Goal: Information Seeking & Learning: Learn about a topic

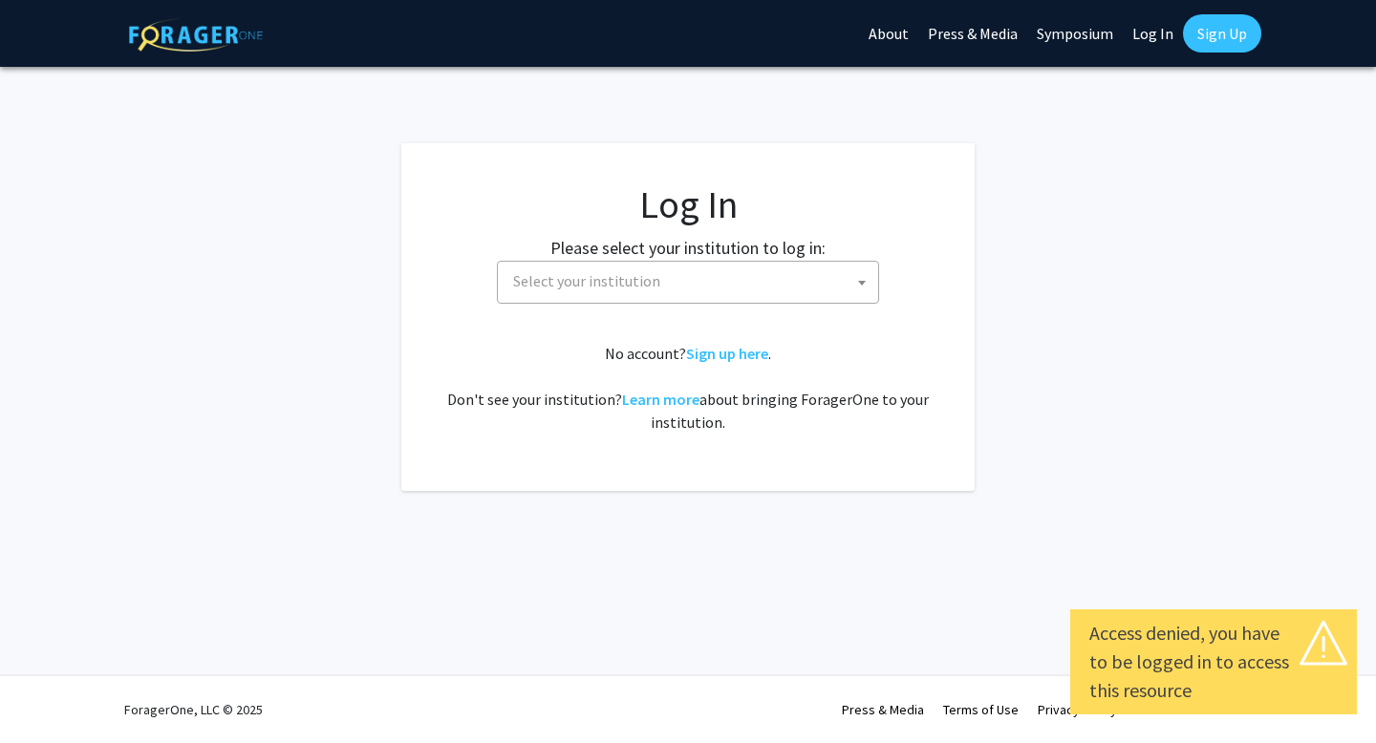
select select
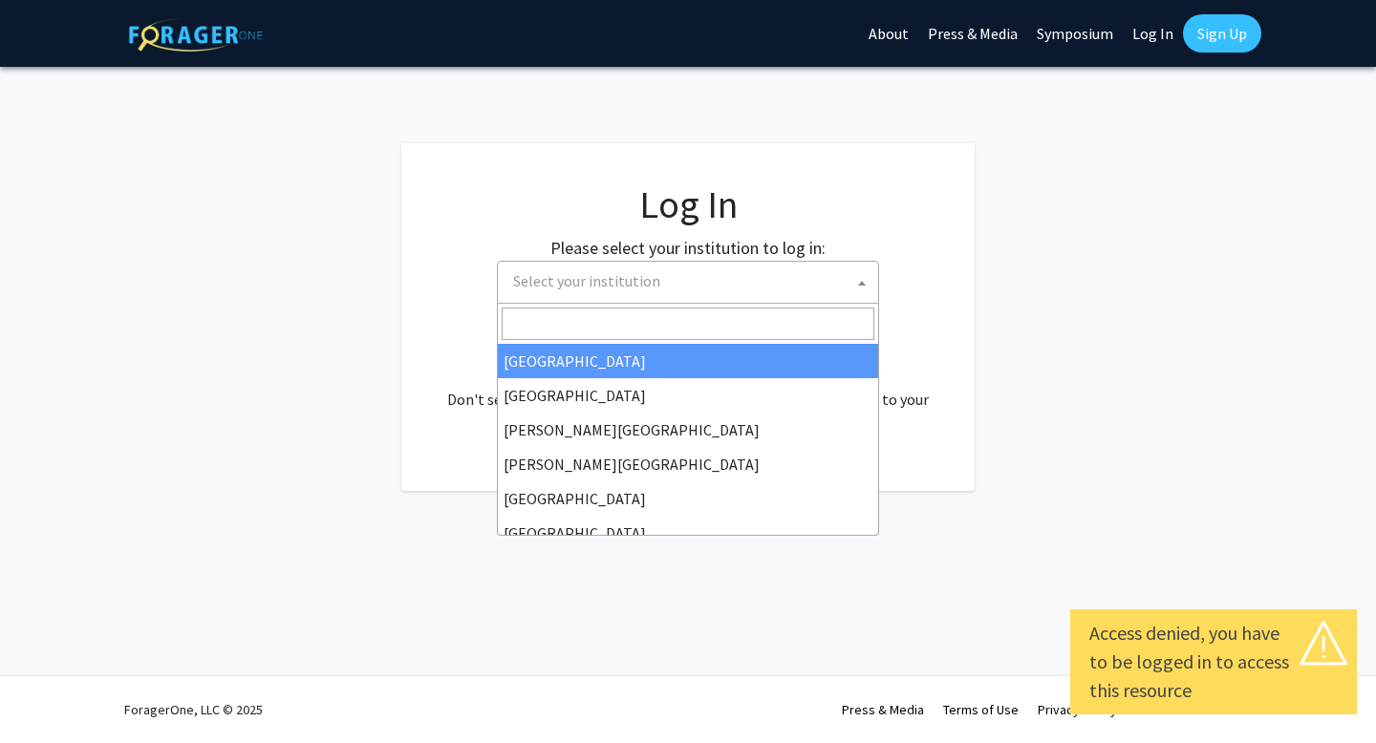
click at [660, 293] on span "Select your institution" at bounding box center [692, 281] width 373 height 39
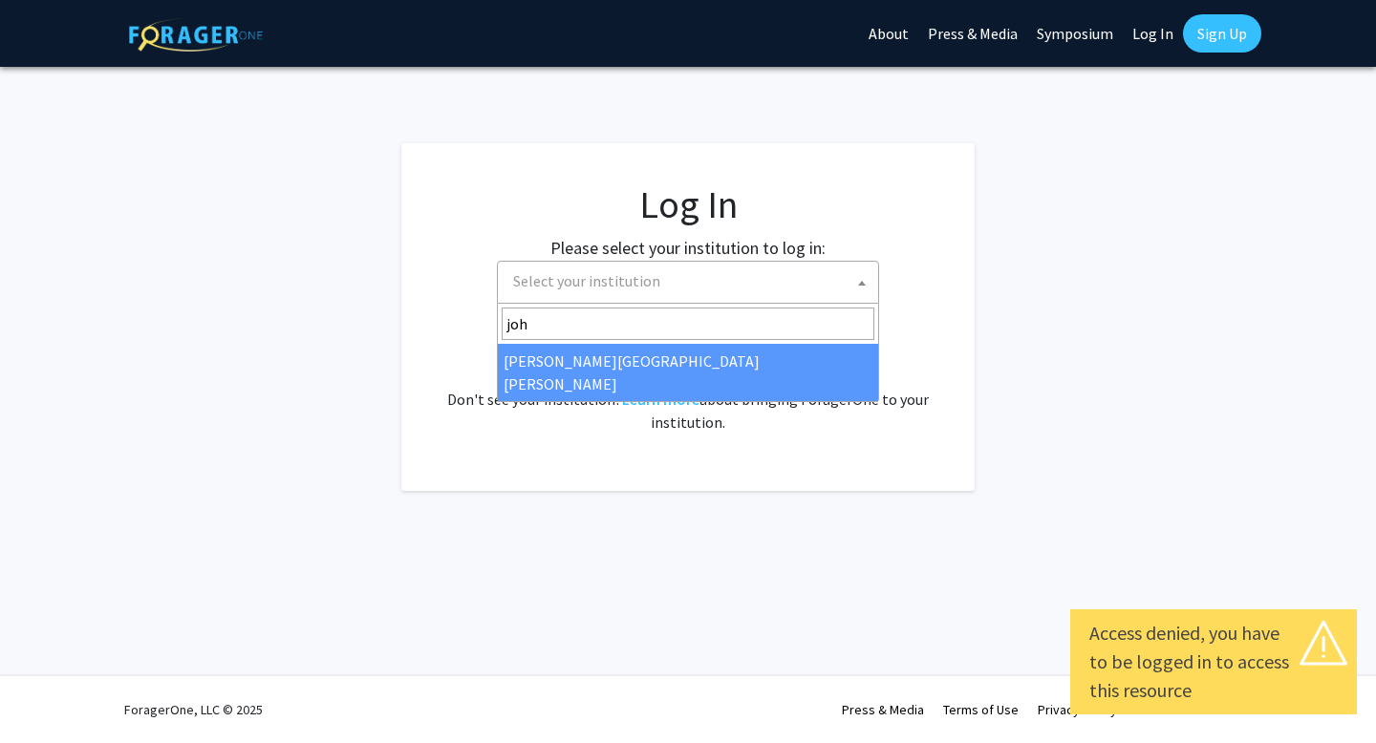
type input "joh"
select select "1"
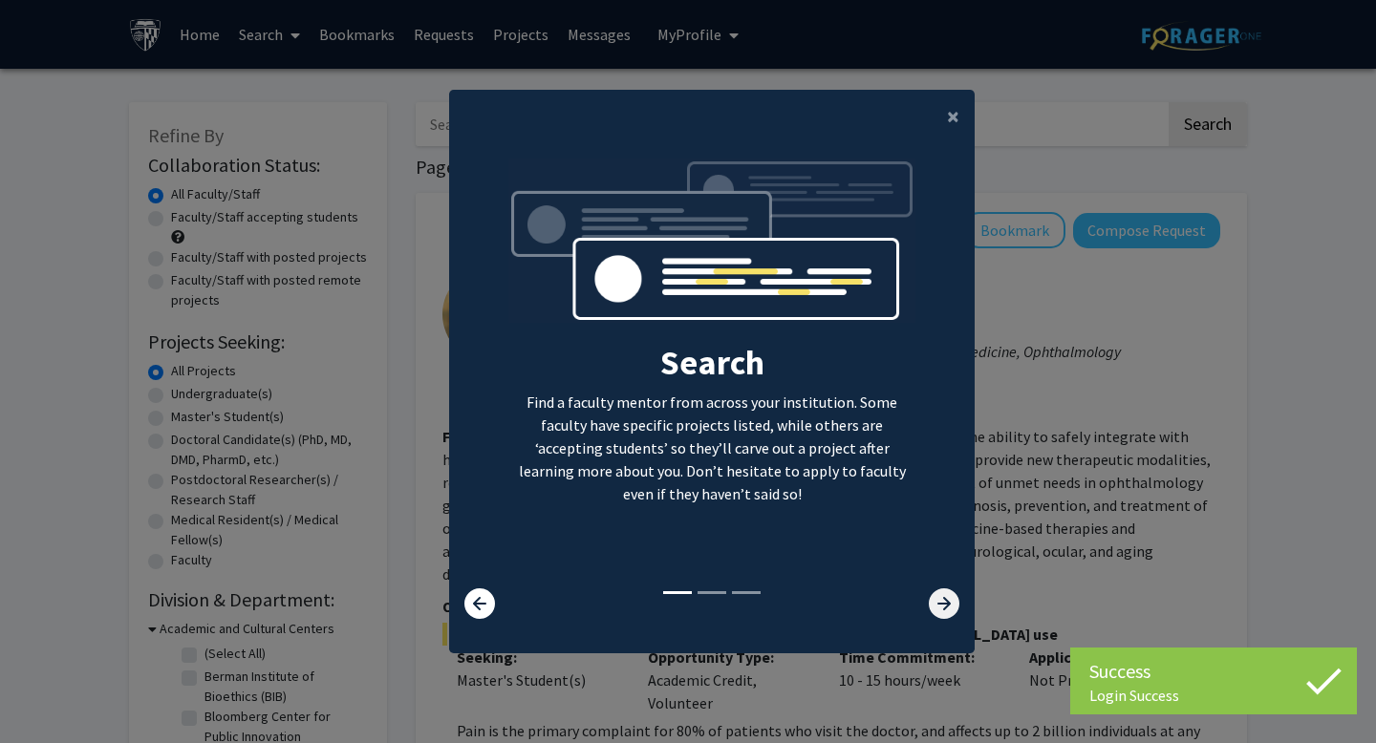
click at [958, 614] on icon at bounding box center [944, 604] width 31 height 31
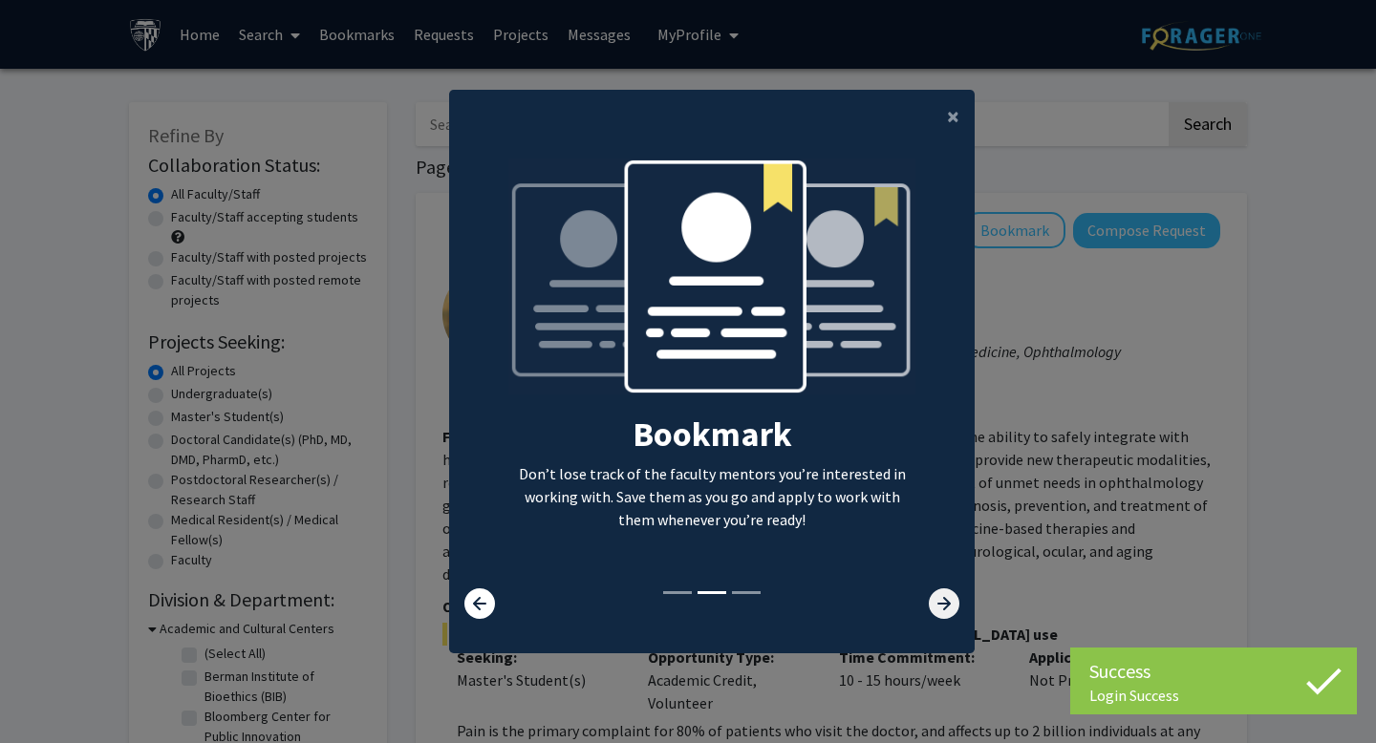
click at [958, 614] on icon at bounding box center [944, 604] width 31 height 31
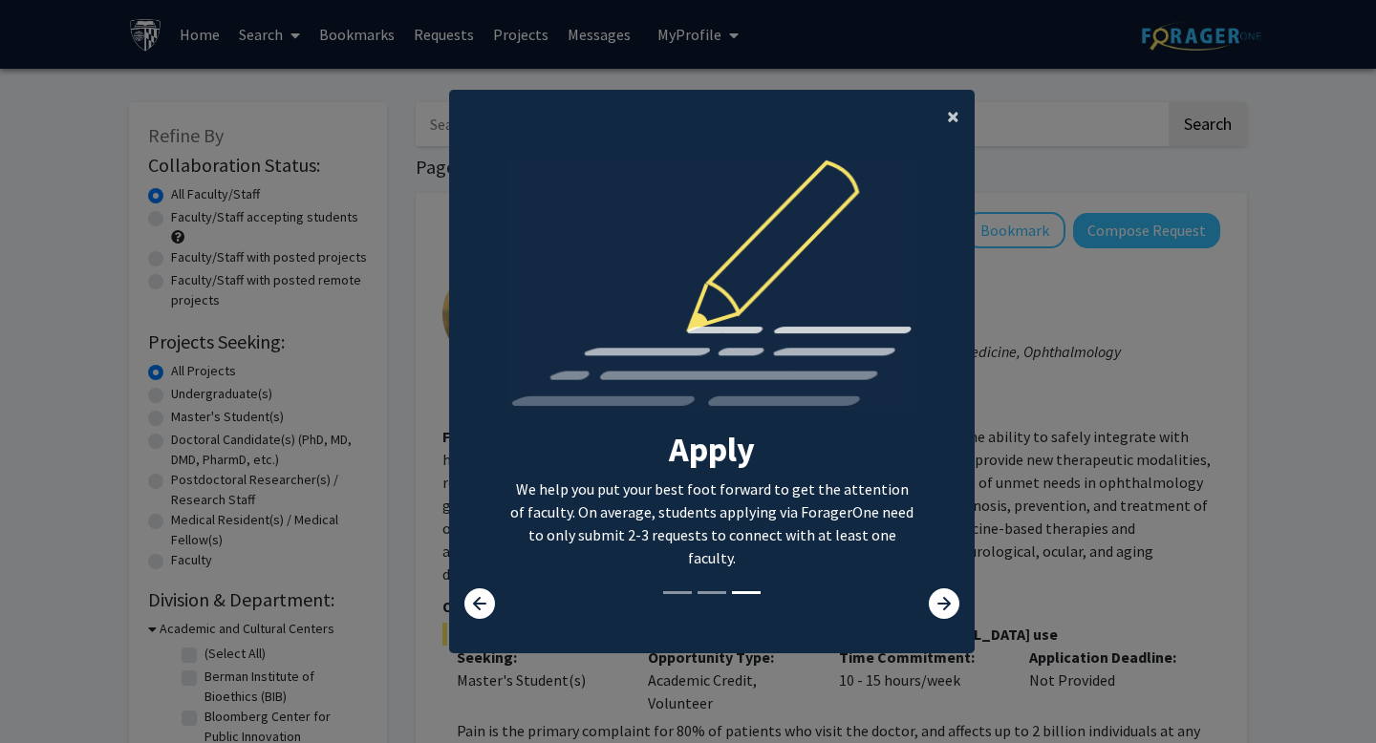
click at [956, 119] on span "×" at bounding box center [953, 116] width 12 height 30
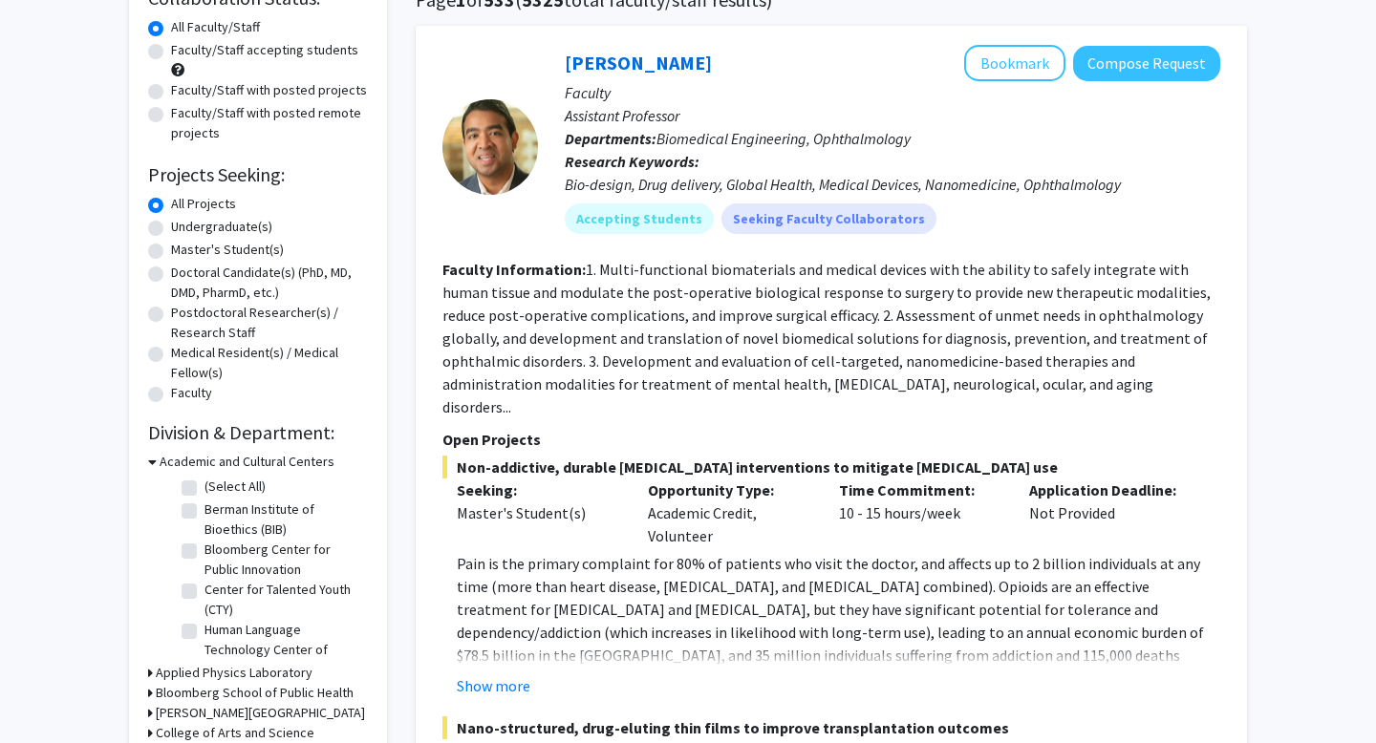
scroll to position [165, 0]
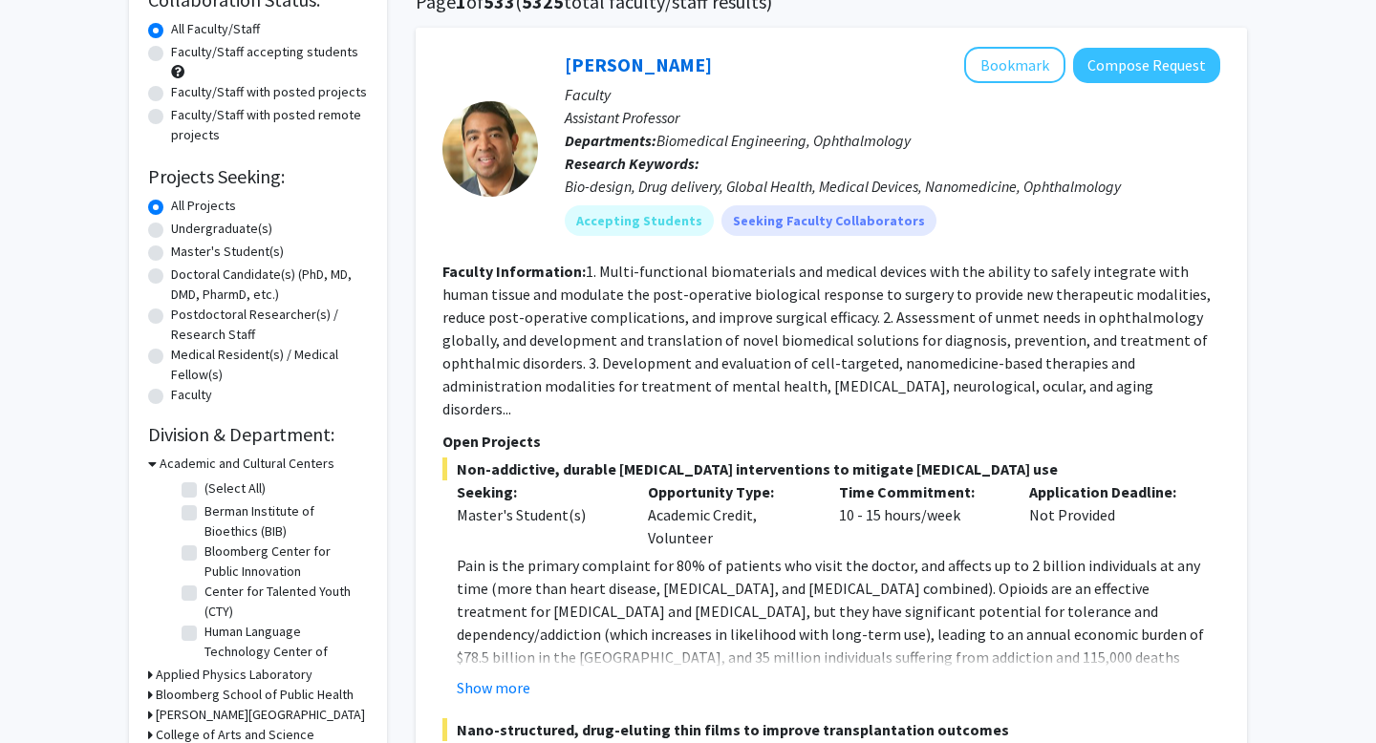
click at [216, 232] on label "Undergraduate(s)" at bounding box center [221, 229] width 101 height 20
click at [183, 231] on input "Undergraduate(s)" at bounding box center [177, 225] width 12 height 12
radio input "true"
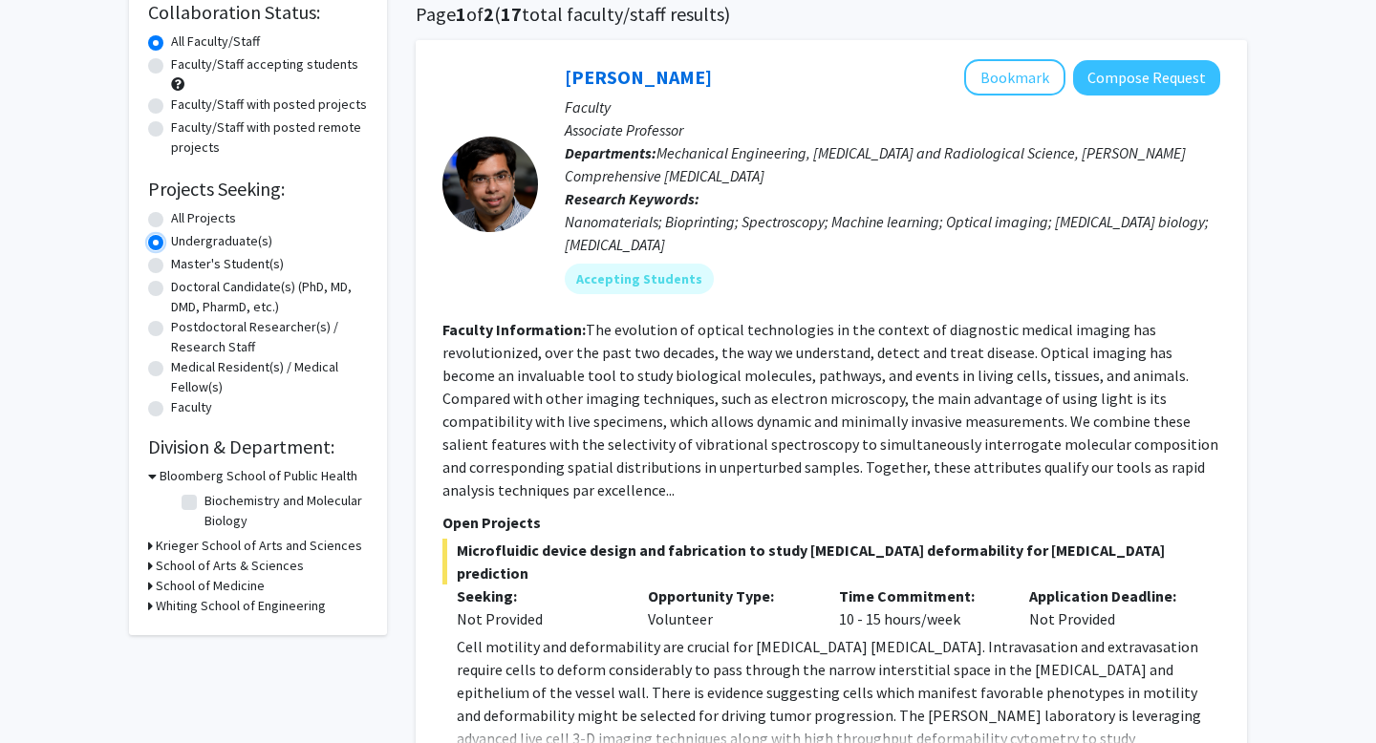
scroll to position [159, 0]
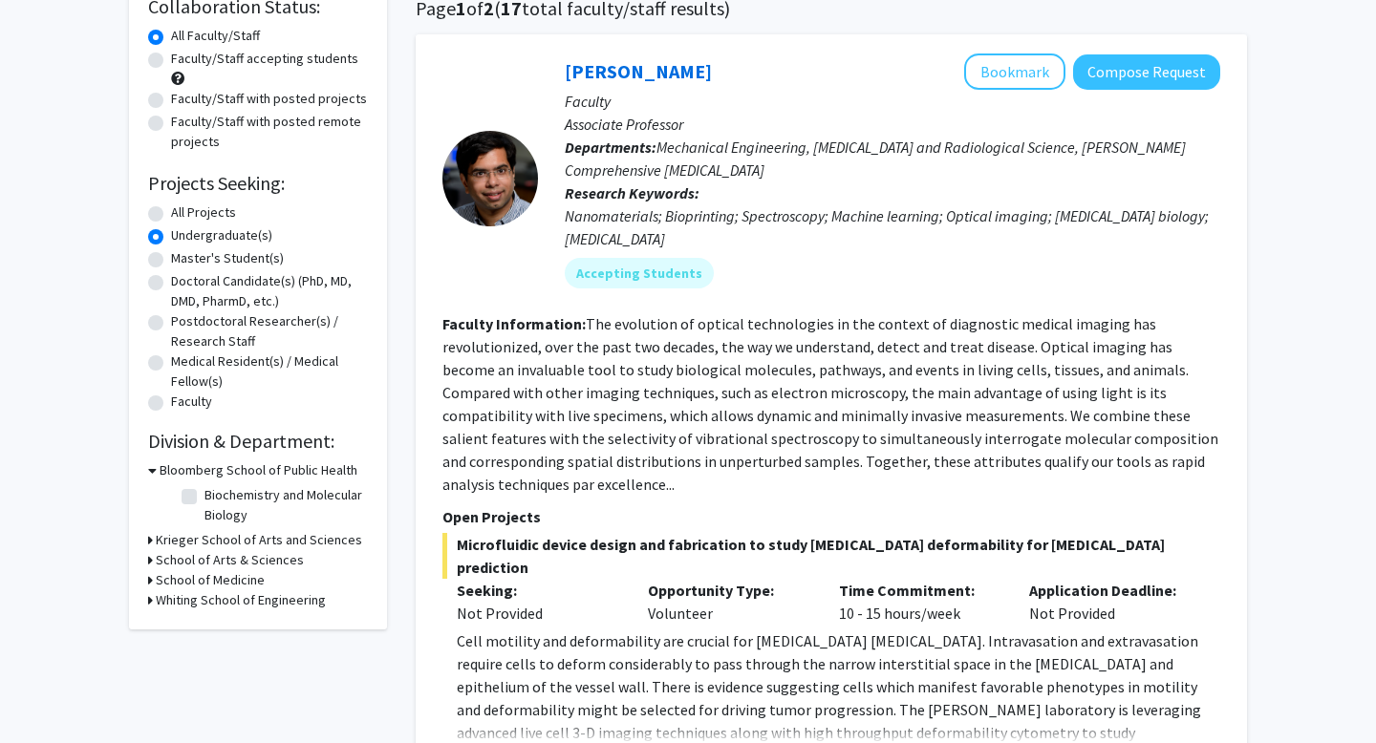
click at [205, 493] on label "Biochemistry and Molecular Biology" at bounding box center [284, 505] width 159 height 40
click at [205, 493] on input "Biochemistry and Molecular Biology" at bounding box center [211, 491] width 12 height 12
checkbox input "true"
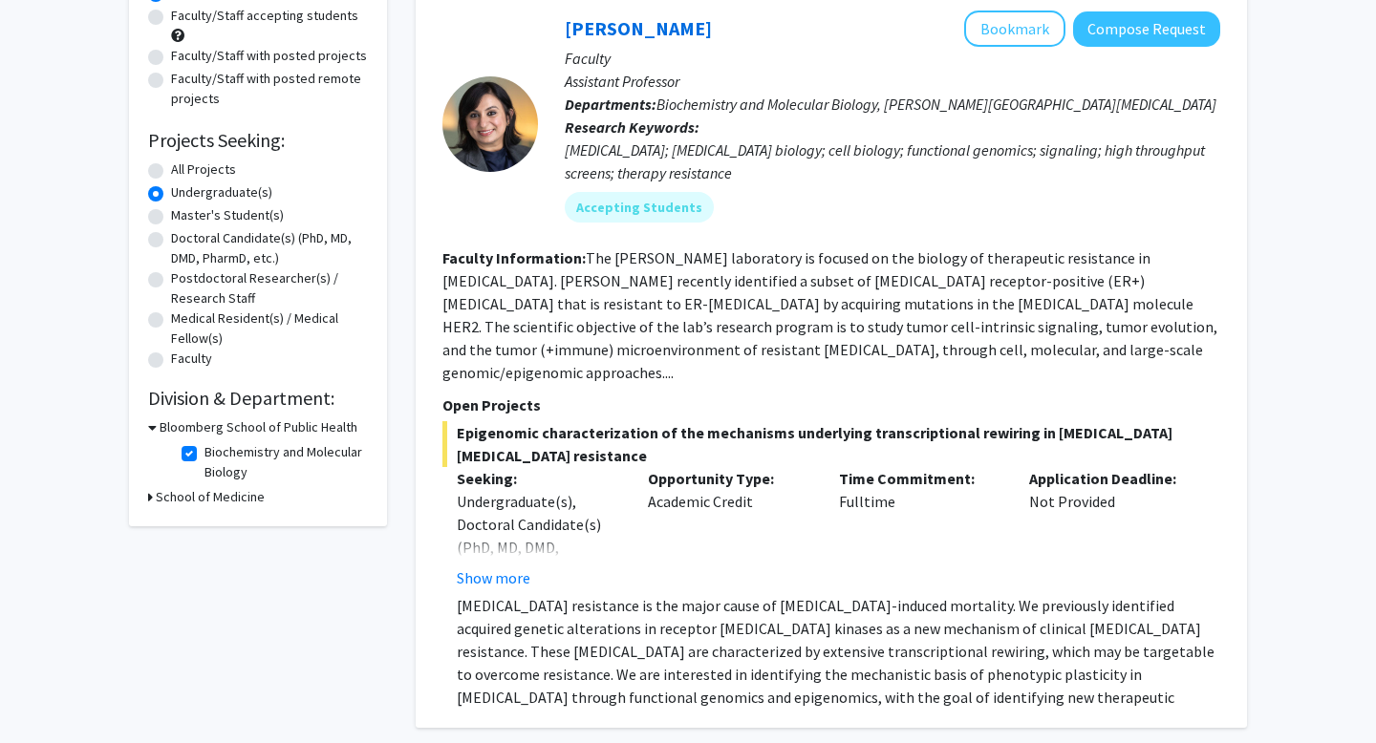
scroll to position [225, 0]
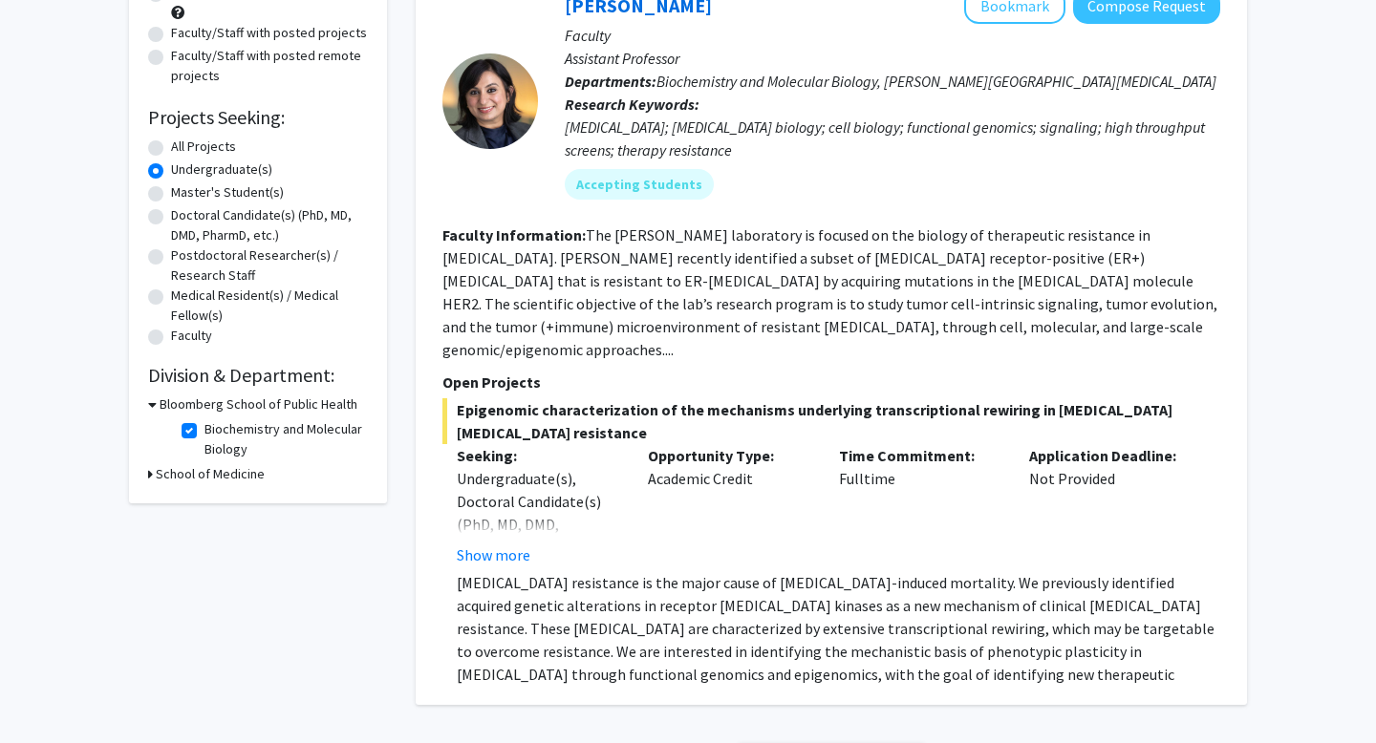
click at [205, 471] on h3 "School of Medicine" at bounding box center [210, 474] width 109 height 20
click at [205, 433] on label "Biochemistry and Molecular Biology" at bounding box center [284, 440] width 159 height 40
click at [205, 432] on input "Biochemistry and Molecular Biology" at bounding box center [211, 426] width 12 height 12
checkbox input "false"
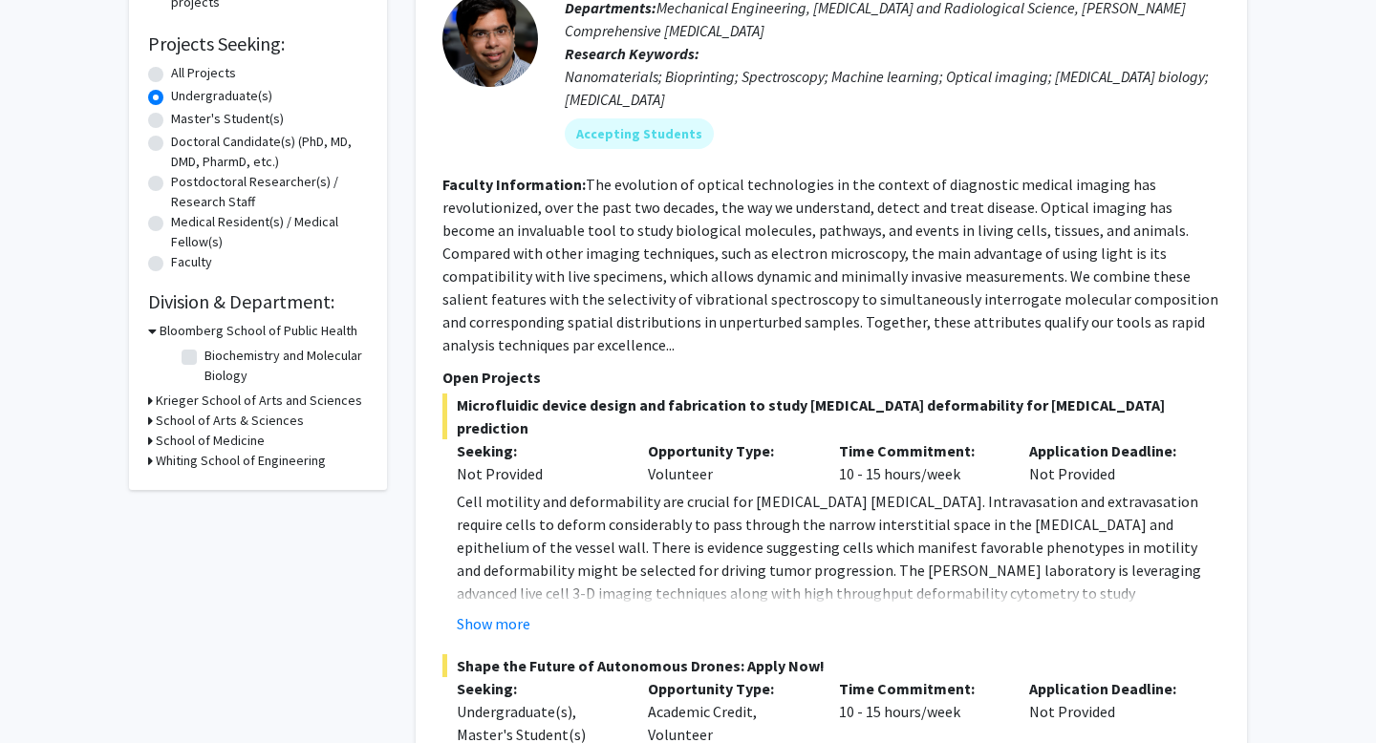
scroll to position [314, 0]
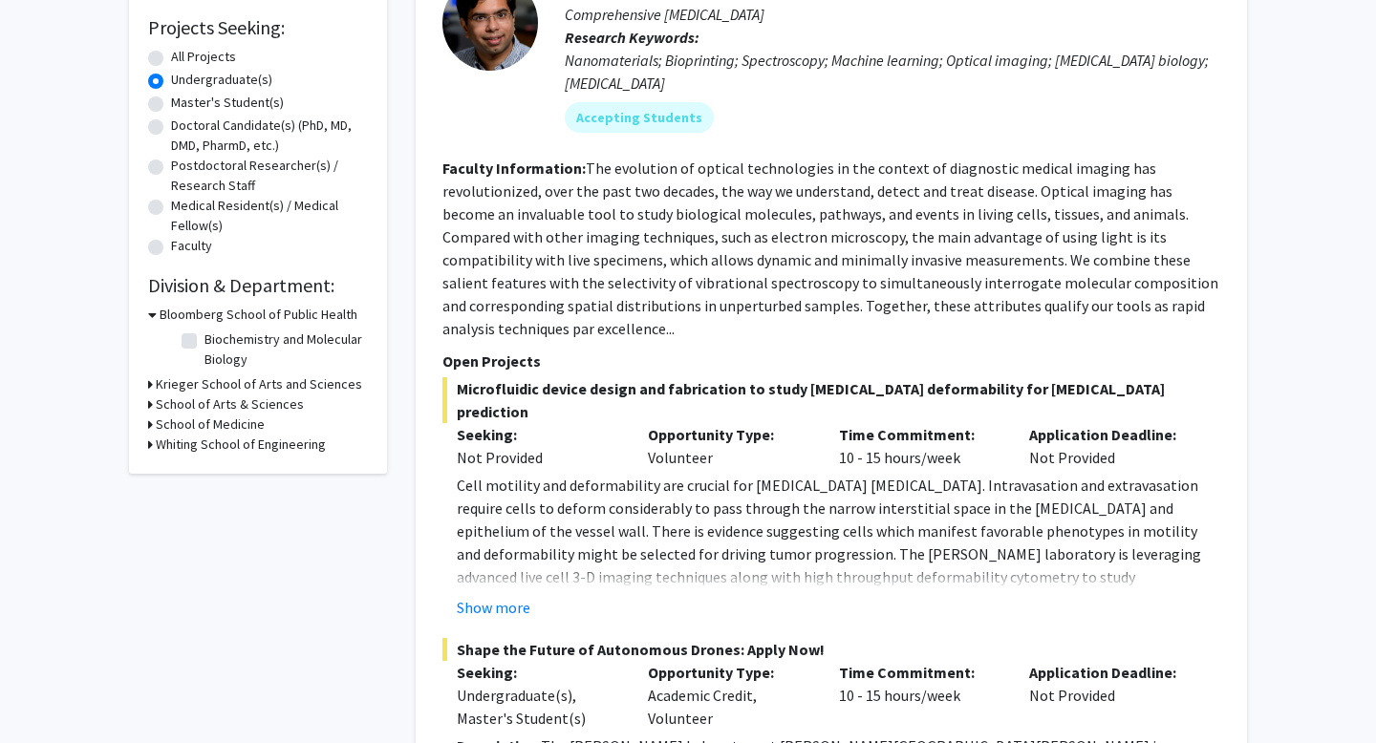
click at [250, 385] on h3 "Krieger School of Arts and Sciences" at bounding box center [259, 385] width 206 height 20
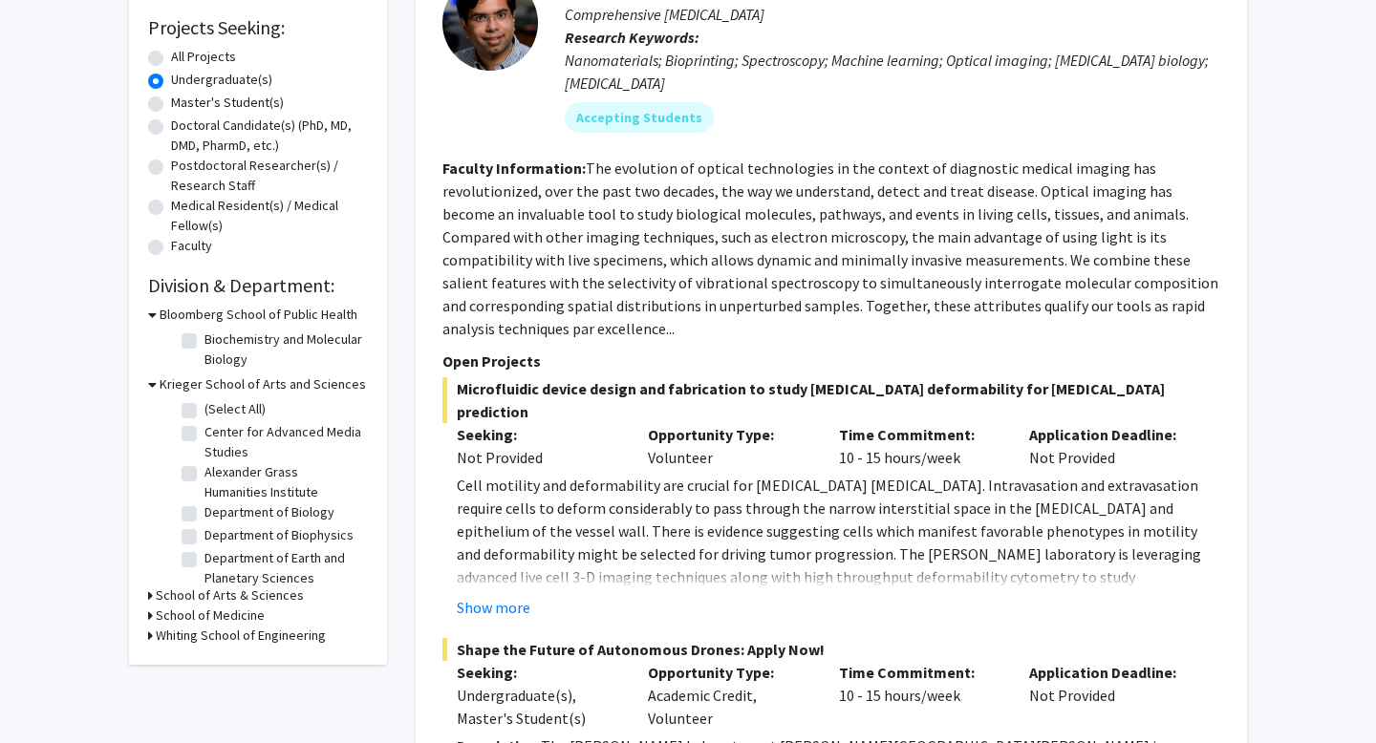
click at [224, 512] on label "Department of Biology" at bounding box center [270, 513] width 130 height 20
click at [217, 512] on input "Department of Biology" at bounding box center [211, 509] width 12 height 12
checkbox input "true"
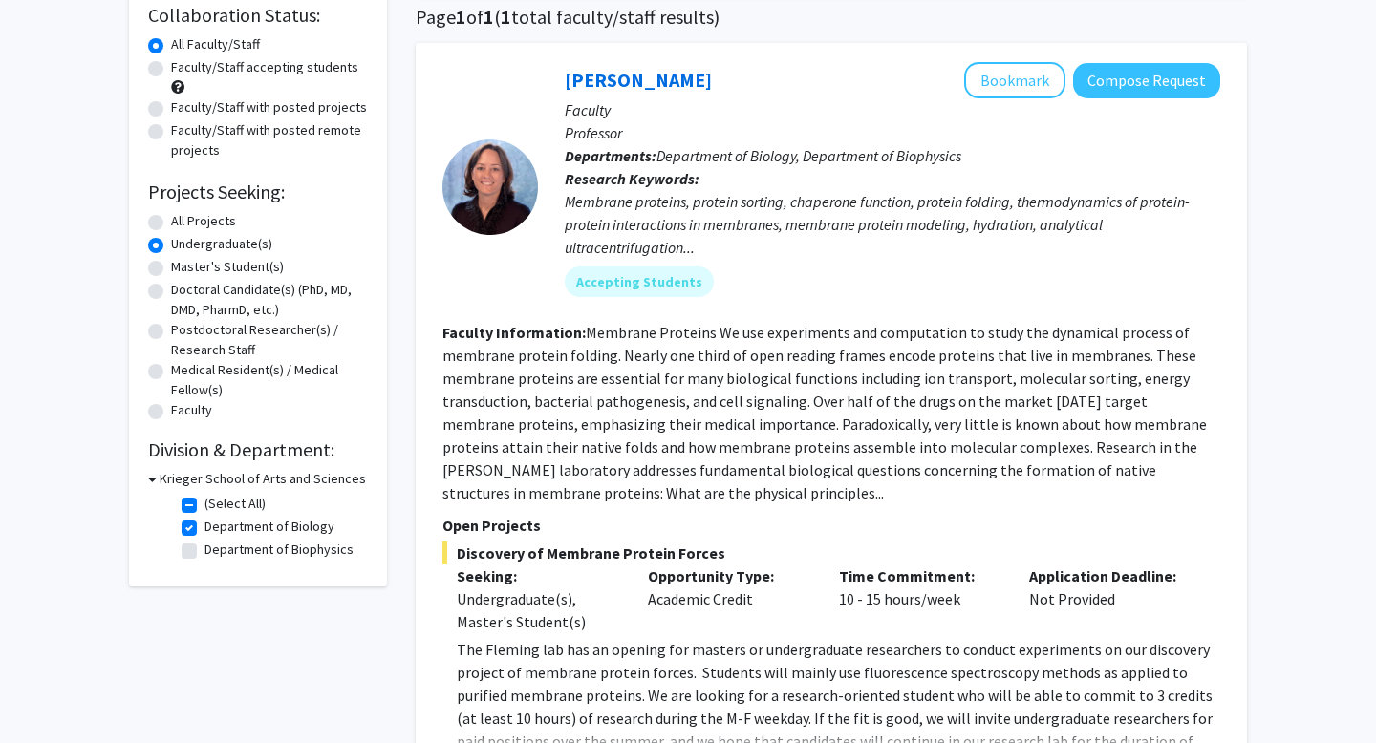
scroll to position [151, 0]
click at [200, 221] on label "All Projects" at bounding box center [203, 220] width 65 height 20
click at [183, 221] on input "All Projects" at bounding box center [177, 216] width 12 height 12
radio input "true"
